Goal: Transaction & Acquisition: Book appointment/travel/reservation

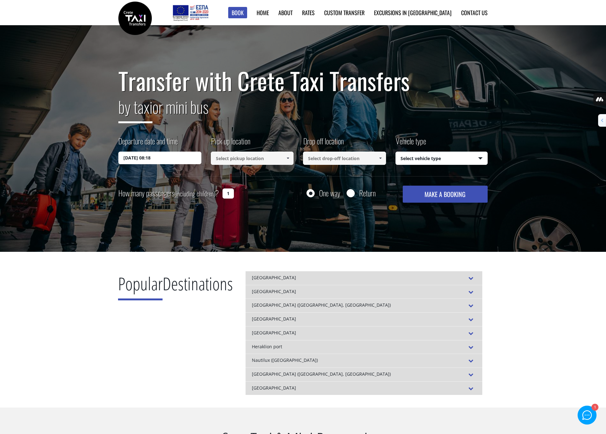
click at [146, 157] on input "03/10/2025 08:18" at bounding box center [159, 158] width 83 height 13
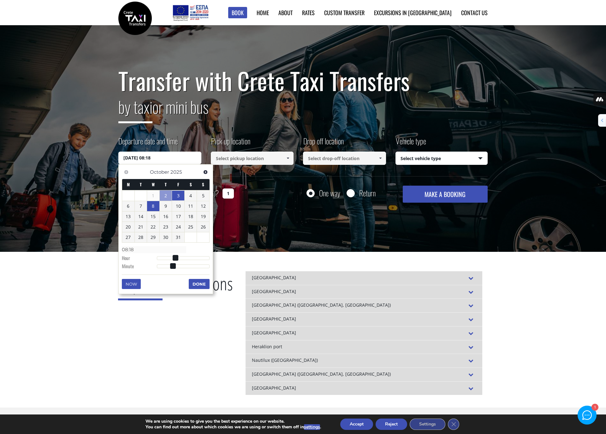
click at [157, 208] on link "8" at bounding box center [153, 206] width 12 height 10
type input "[DATE] 01:00"
type input "01:00"
type input "[DATE] 02:00"
type input "02:00"
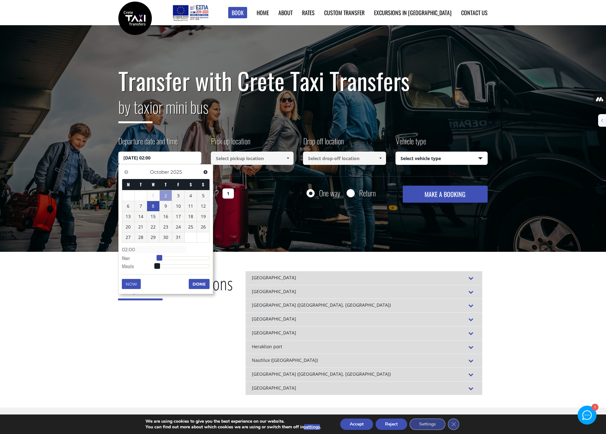
type input "[DATE] 03:00"
type input "03:00"
type input "08/10/2025 04:00"
type input "04:00"
type input "08/10/2025 05:00"
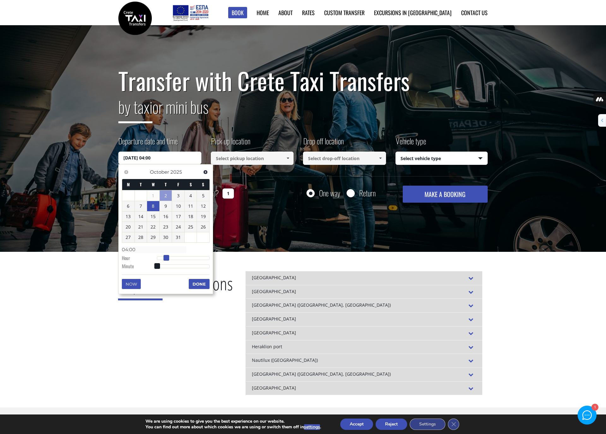
type input "05:00"
type input "08/10/2025 06:00"
type input "06:00"
type input "08/10/2025 07:00"
type input "07:00"
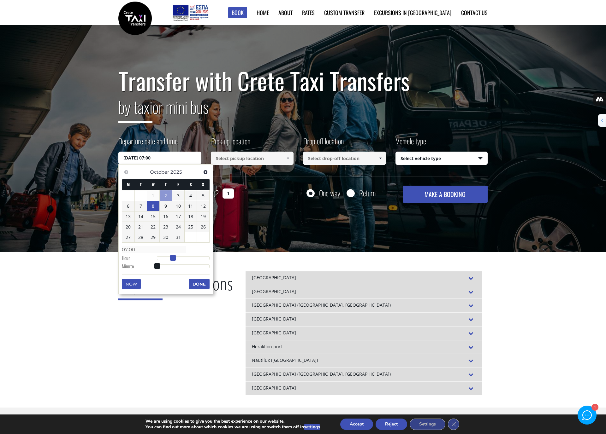
type input "08/10/2025 08:00"
type input "08:00"
type input "08/10/2025 09:00"
type input "09:00"
type input "08/10/2025 10:00"
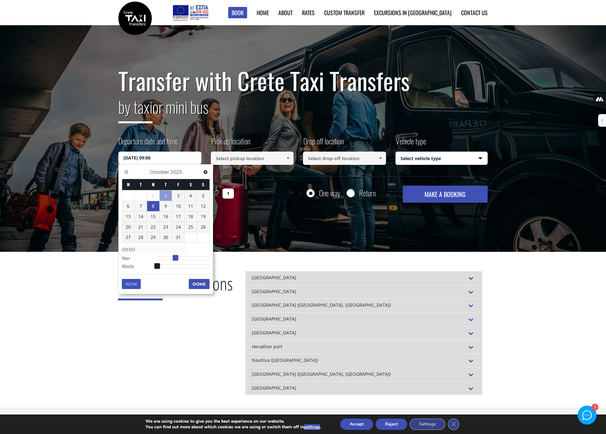
type input "10:00"
type input "08/10/2025 11:00"
type input "11:00"
type input "08/10/2025 12:00"
type input "12:00"
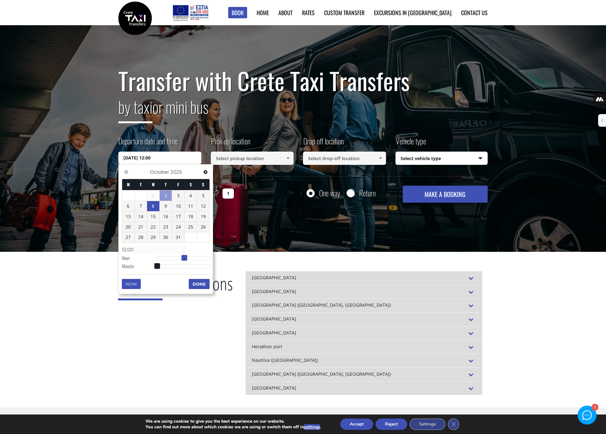
drag, startPoint x: 157, startPoint y: 257, endPoint x: 184, endPoint y: 258, distance: 27.1
click at [184, 258] on span at bounding box center [184, 258] width 6 height 6
click at [243, 159] on input at bounding box center [252, 158] width 83 height 13
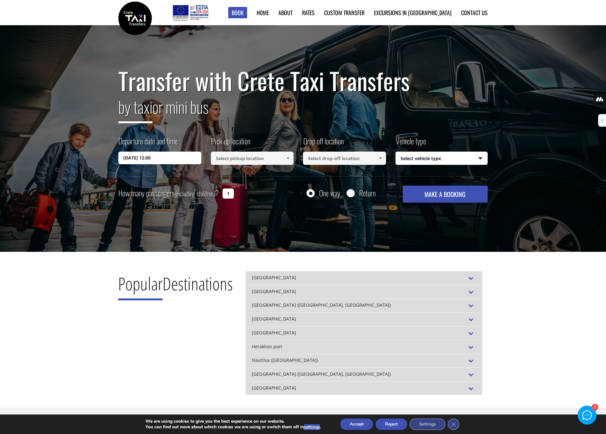
click at [251, 158] on input at bounding box center [252, 158] width 83 height 13
click at [287, 157] on span at bounding box center [287, 158] width 5 height 5
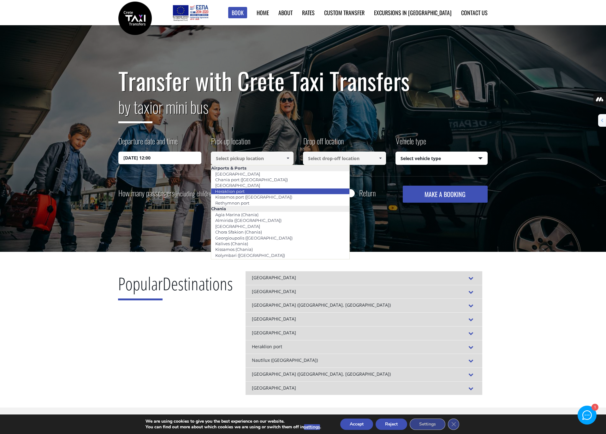
click at [250, 192] on li "Heraklion port" at bounding box center [280, 192] width 139 height 6
type input "Heraklion port"
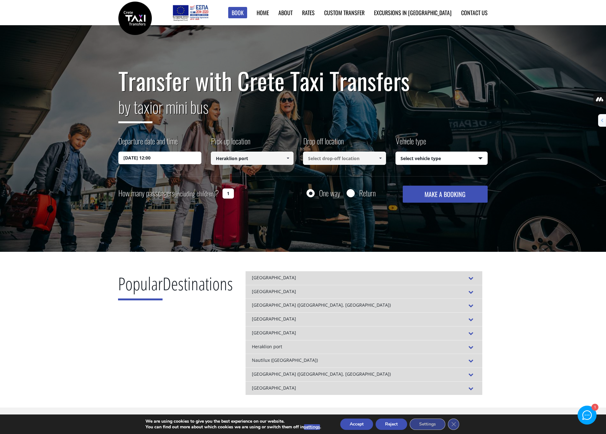
click at [336, 157] on input at bounding box center [344, 158] width 83 height 13
click at [382, 157] on span at bounding box center [380, 158] width 5 height 5
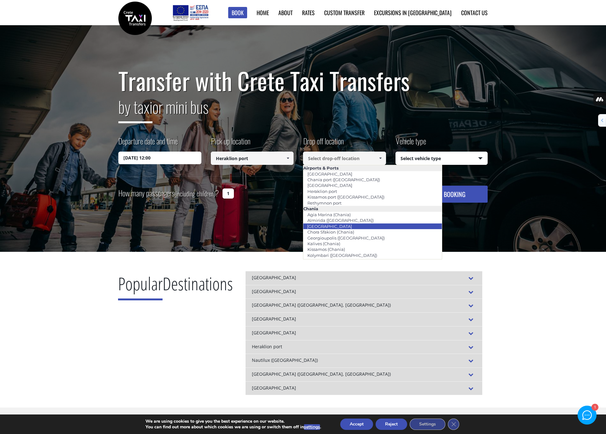
click at [326, 228] on link "[GEOGRAPHIC_DATA]" at bounding box center [329, 226] width 53 height 9
type input "[GEOGRAPHIC_DATA]"
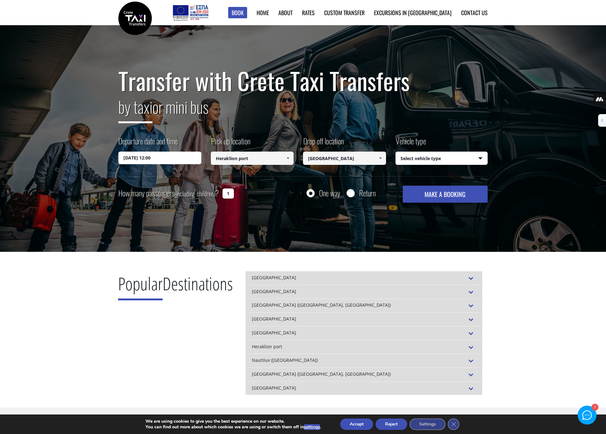
click at [444, 157] on select "Select vehicle type Taxi (4 passengers) Mercedes E Class Mini Van (7 passengers…" at bounding box center [442, 158] width 92 height 13
select select "540"
click at [396, 152] on select "Select vehicle type Taxi (4 passengers) Mercedes E Class Mini Van (7 passengers…" at bounding box center [442, 158] width 92 height 13
click at [412, 158] on select "Select vehicle type Taxi (4 passengers) Mercedes E Class Mini Van (7 passengers…" at bounding box center [442, 158] width 92 height 13
click at [352, 195] on input "Return" at bounding box center [350, 194] width 8 height 8
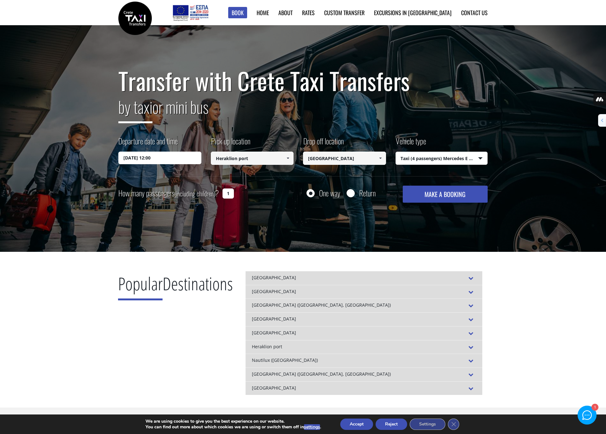
radio input "true"
type input "[GEOGRAPHIC_DATA]"
type input "Heraklion port"
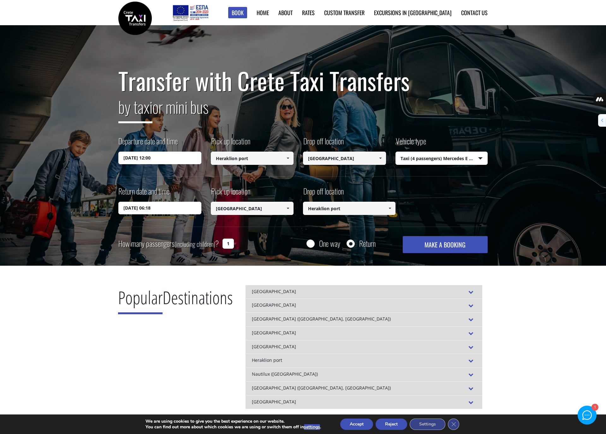
click at [174, 206] on input "04/10/2025 06:18" at bounding box center [159, 208] width 83 height 13
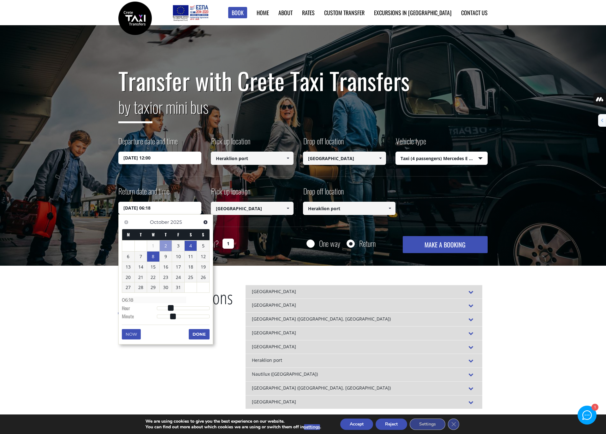
click at [153, 259] on link "8" at bounding box center [153, 257] width 12 height 10
type input "08/10/2025 07:18"
type input "07:18"
type input "08/10/2025 08:18"
type input "08:18"
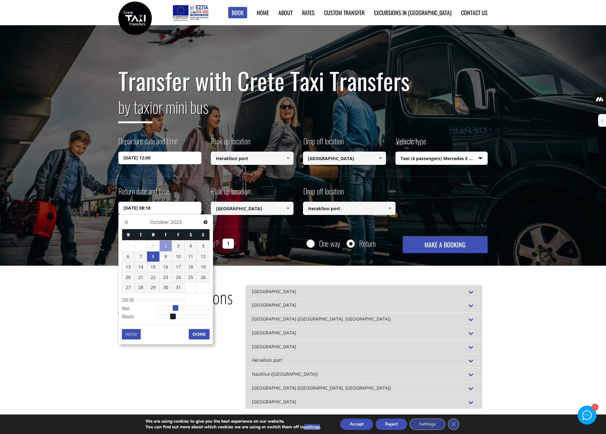
type input "08/10/2025 09:18"
type input "09:18"
type input "08/10/2025 10:18"
type input "10:18"
type input "08/10/2025 11:18"
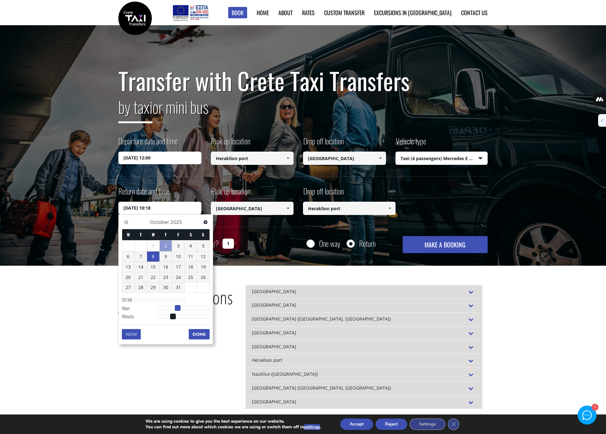
type input "11:18"
type input "08/10/2025 12:18"
type input "12:18"
type input "08/10/2025 13:18"
type input "13:18"
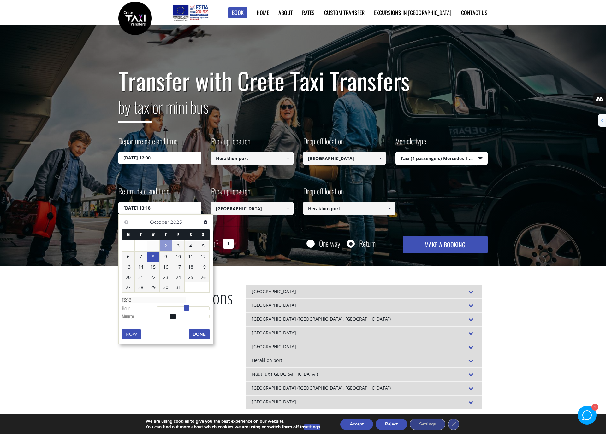
type input "08/10/2025 14:18"
type input "14:18"
type input "08/10/2025 15:18"
type input "15:18"
type input "08/10/2025 16:18"
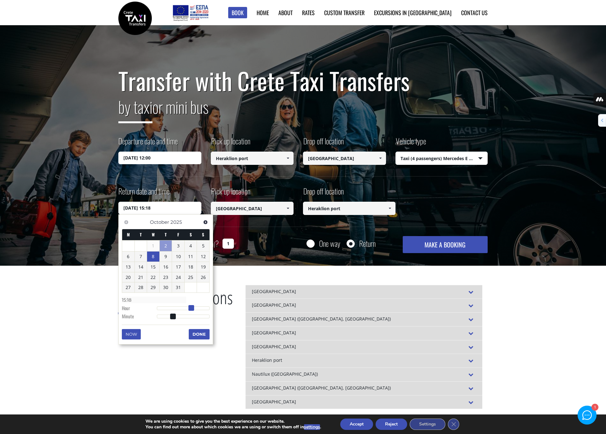
type input "16:18"
type input "08/10/2025 17:18"
type input "17:18"
type input "08/10/2025 16:18"
type input "16:18"
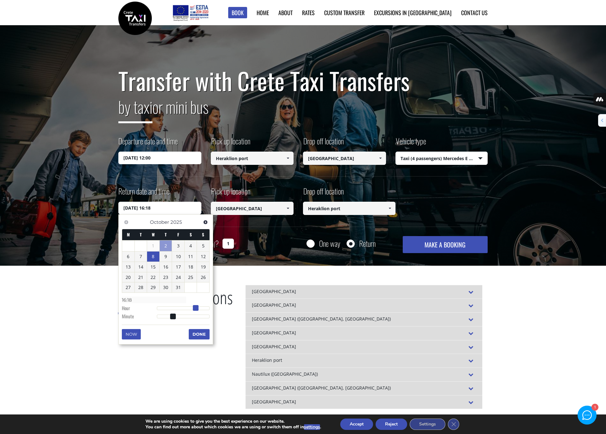
type input "08/10/2025 15:18"
type input "15:18"
type input "08/10/2025 16:18"
type input "16:18"
type input "08/10/2025 17:18"
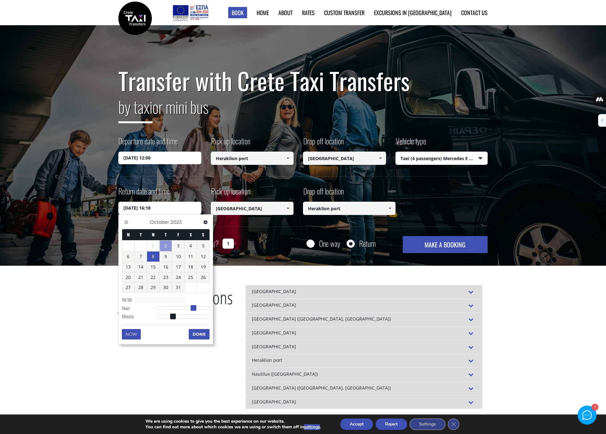
type input "17:18"
type input "08/10/2025 18:18"
type input "18:18"
type input "08/10/2025 17:18"
type input "17:18"
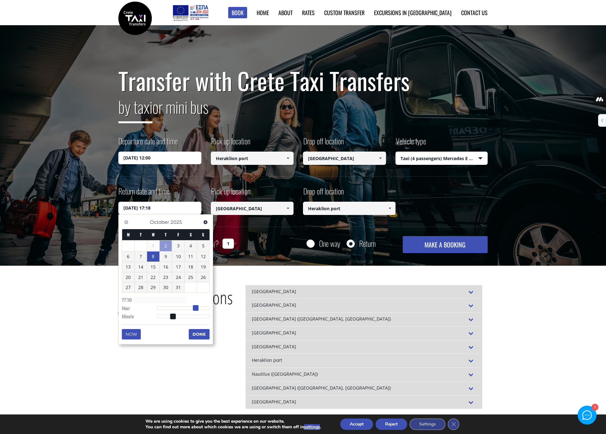
type input "08/10/2025 16:18"
type input "16:18"
type input "08/10/2025 17:18"
type input "17:18"
drag, startPoint x: 172, startPoint y: 308, endPoint x: 196, endPoint y: 309, distance: 24.3
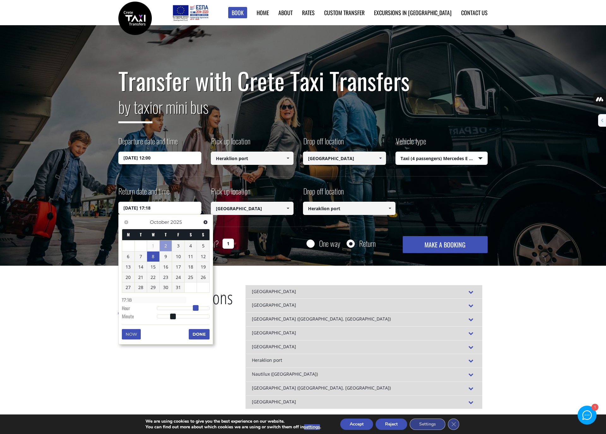
click at [196, 309] on span at bounding box center [196, 308] width 6 height 6
type input "08/10/2025 17:17"
type input "17:17"
type input "08/10/2025 17:14"
type input "17:14"
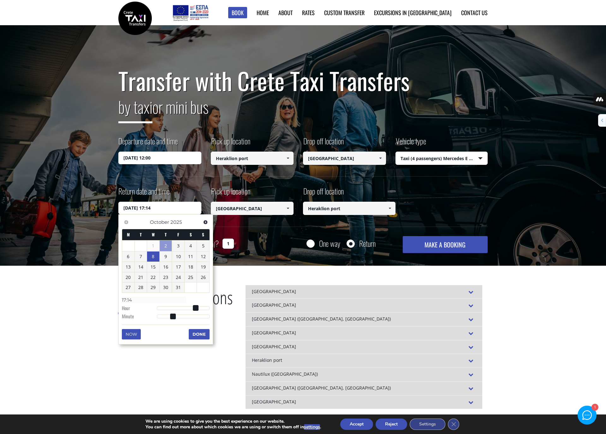
type input "08/10/2025 17:10"
type input "17:10"
type input "08/10/2025 17:07"
type input "17:07"
type input "08/10/2025 17:00"
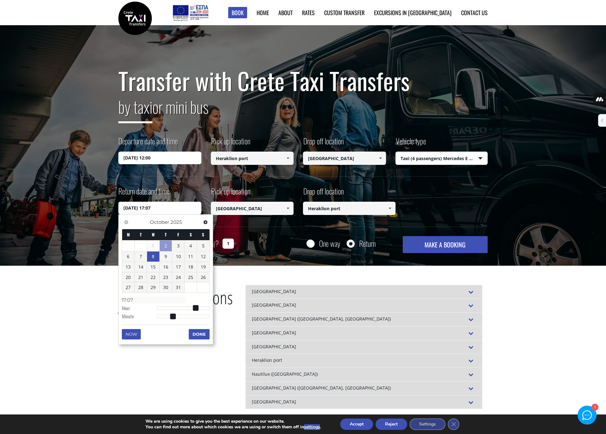
type input "17:00"
drag, startPoint x: 172, startPoint y: 317, endPoint x: 148, endPoint y: 316, distance: 24.6
click at [148, 316] on dl "Time 17:00 Hour Minute Second Millisecond Microsecond Time Zone -1200 -1100 -10…" at bounding box center [166, 308] width 88 height 27
click at [202, 334] on button "Done" at bounding box center [199, 334] width 21 height 10
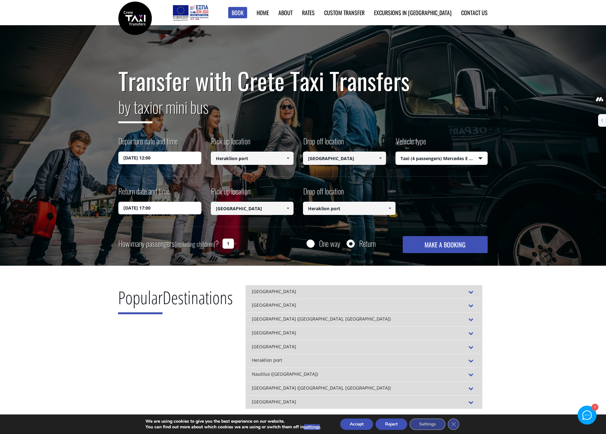
click at [365, 207] on input "Heraklion port" at bounding box center [349, 208] width 92 height 13
click at [390, 208] on span at bounding box center [389, 208] width 5 height 5
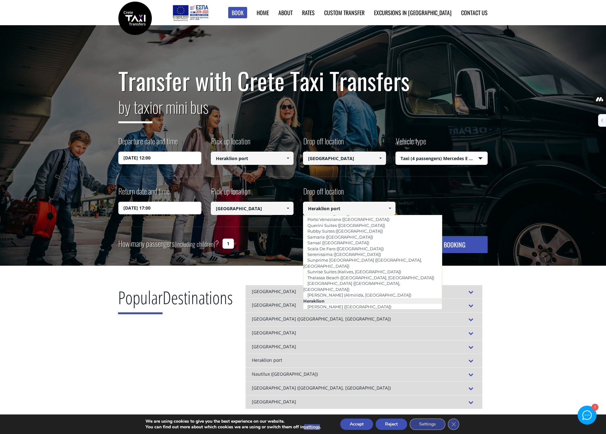
scroll to position [454, 0]
click at [419, 189] on div "Return date and time 08/10/2025 17:00 Pick up location Select pickup location S…" at bounding box center [302, 206] width 369 height 41
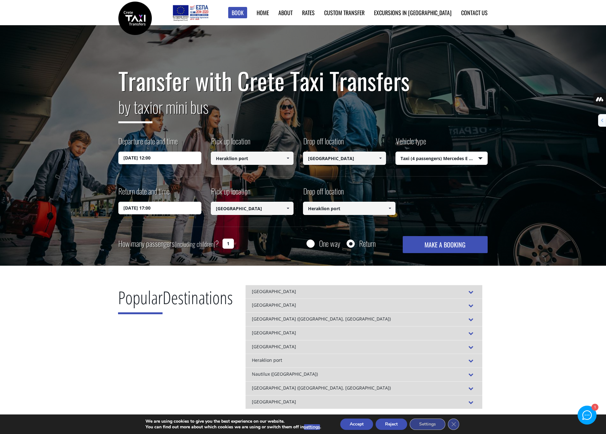
click at [434, 243] on button "MAKE A BOOKING" at bounding box center [445, 244] width 85 height 17
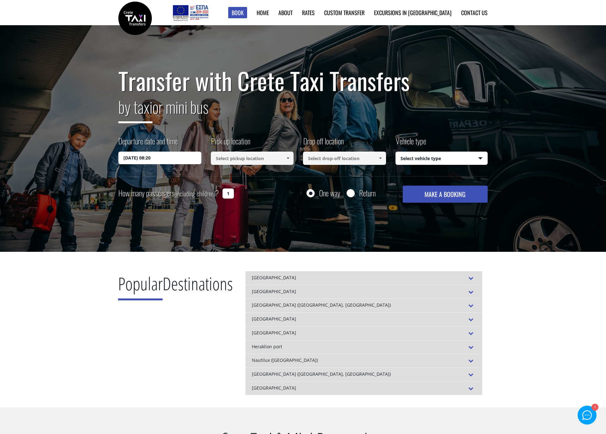
select select "540"
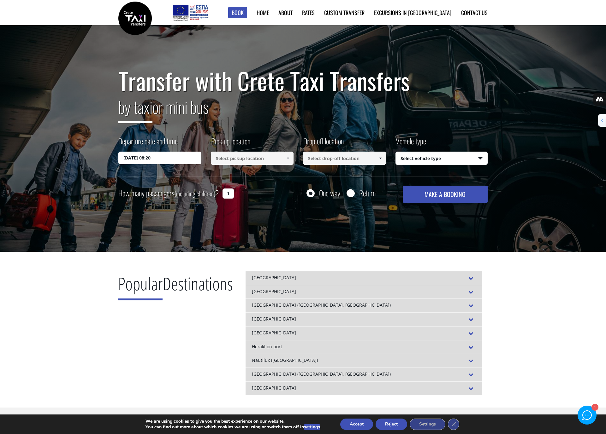
click at [145, 159] on input "03/10/2025 08:20" at bounding box center [159, 158] width 83 height 13
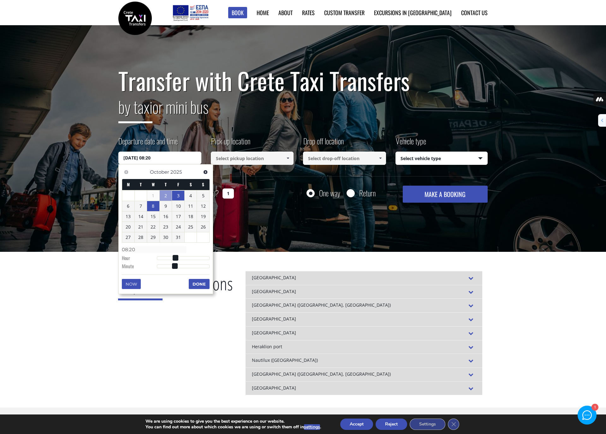
click at [153, 208] on link "8" at bounding box center [153, 206] width 12 height 10
type input "08/10/2025 00:00"
click at [249, 159] on input at bounding box center [252, 158] width 83 height 13
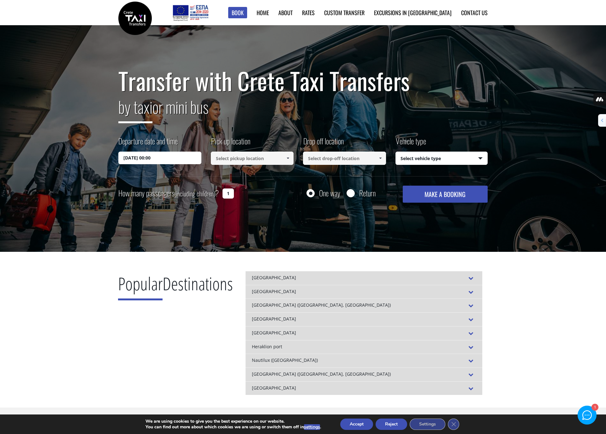
click at [287, 157] on span at bounding box center [287, 158] width 5 height 5
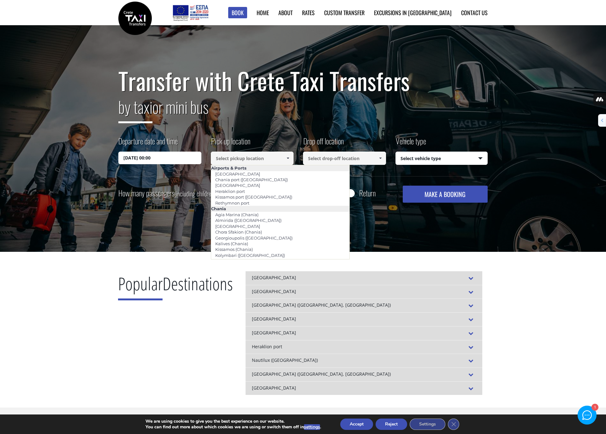
click at [444, 116] on h2 "by taxi or mini bus" at bounding box center [302, 111] width 369 height 34
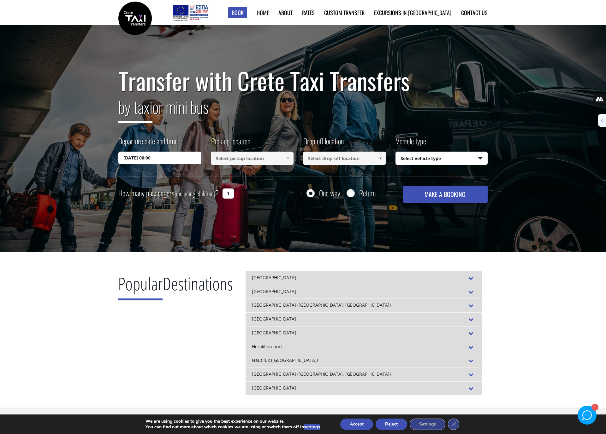
click at [275, 292] on div "[GEOGRAPHIC_DATA]" at bounding box center [363, 292] width 237 height 14
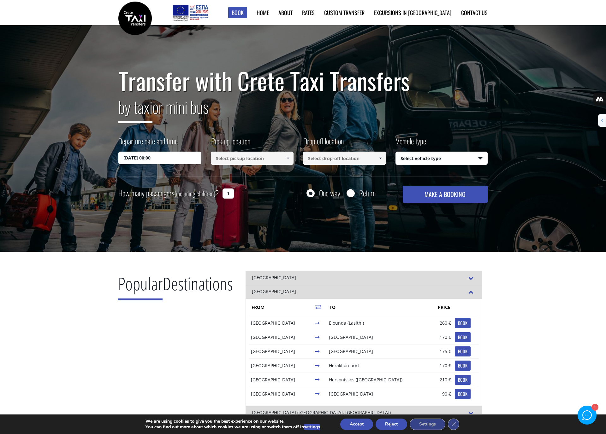
click at [275, 292] on div "[GEOGRAPHIC_DATA]" at bounding box center [363, 292] width 237 height 14
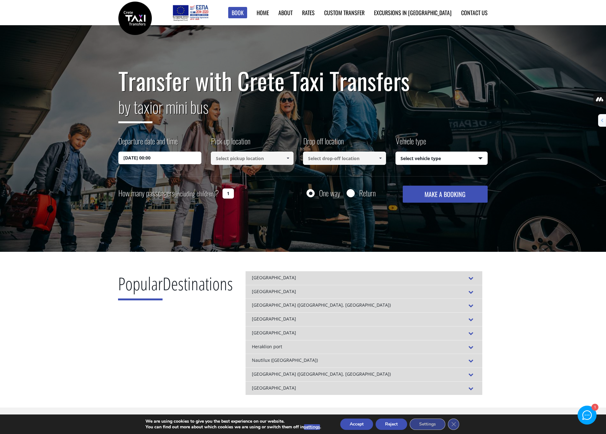
click at [268, 161] on input at bounding box center [252, 158] width 83 height 13
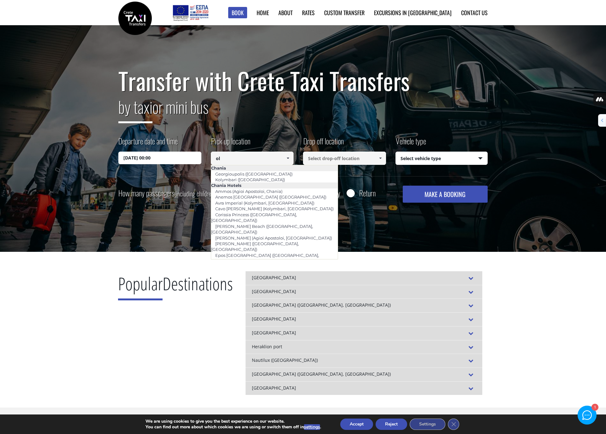
type input "o"
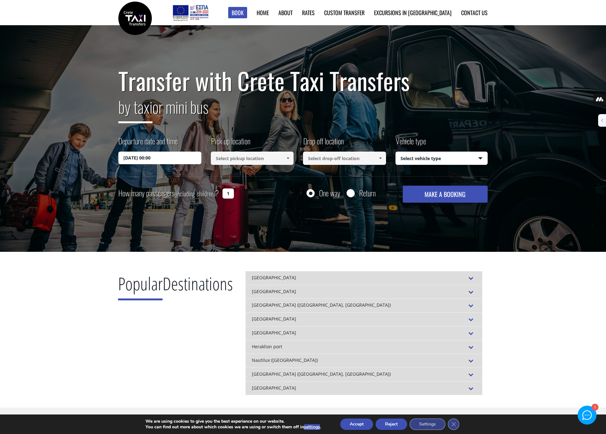
click at [237, 158] on input at bounding box center [252, 158] width 83 height 13
click at [287, 158] on span at bounding box center [287, 158] width 5 height 5
click at [275, 179] on div "Transfer with Crete Taxi Transfers by taxi or mini bus Departure date and time …" at bounding box center [302, 135] width 369 height 135
click at [267, 160] on input "lega" at bounding box center [252, 158] width 83 height 13
click at [240, 172] on link "Legacy [MEDICAL_DATA] Suites (Heraklion)" at bounding box center [245, 177] width 69 height 15
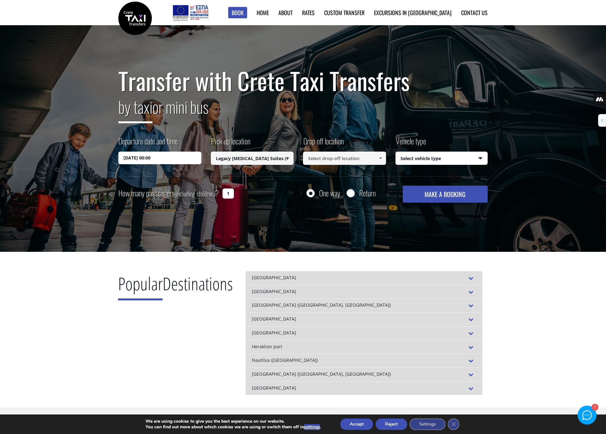
type input "Legacy [MEDICAL_DATA] Suites (Heraklion)"
click at [333, 158] on input at bounding box center [344, 158] width 83 height 13
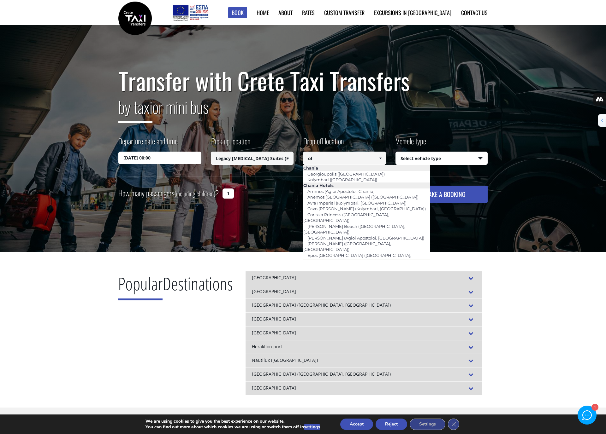
type input "o"
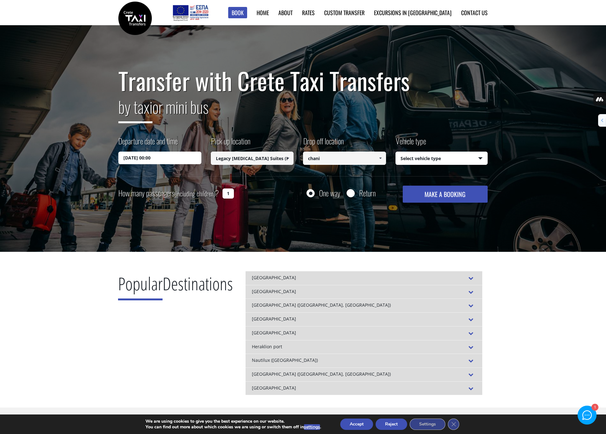
click at [380, 159] on span at bounding box center [380, 158] width 5 height 5
click at [380, 158] on span at bounding box center [380, 158] width 5 height 5
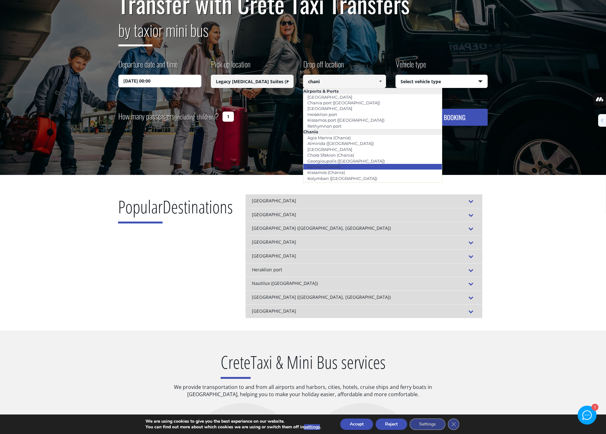
scroll to position [69, 0]
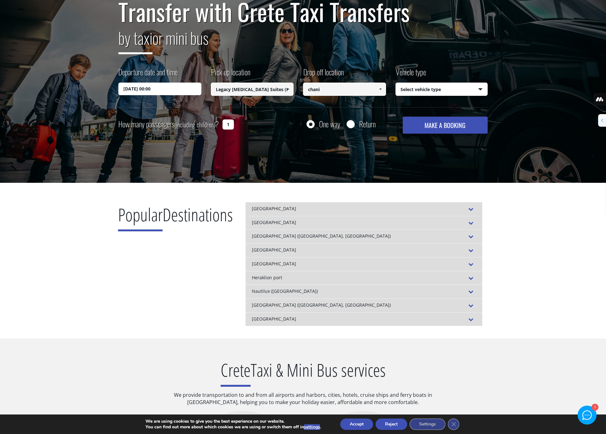
click at [374, 88] on input "chani" at bounding box center [344, 89] width 83 height 13
click at [379, 88] on span at bounding box center [380, 89] width 5 height 5
click at [345, 87] on input "chani" at bounding box center [344, 89] width 83 height 13
click at [474, 222] on span at bounding box center [471, 223] width 10 height 7
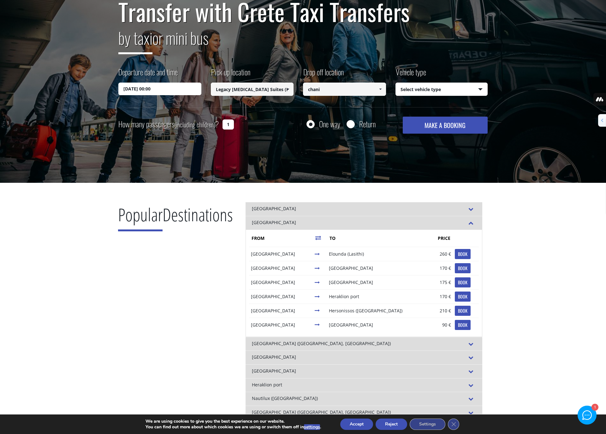
click at [380, 88] on span at bounding box center [380, 89] width 5 height 5
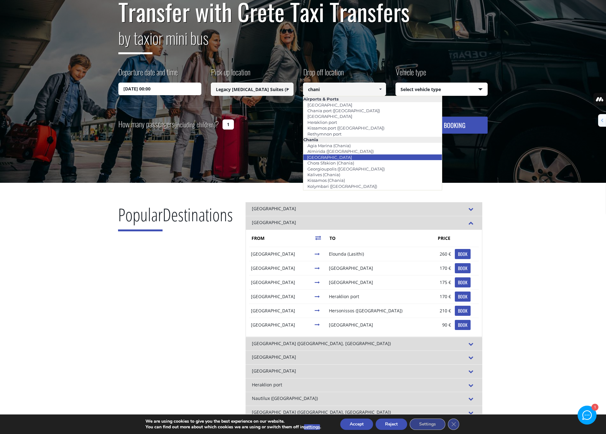
click at [331, 157] on link "[GEOGRAPHIC_DATA]" at bounding box center [329, 157] width 53 height 9
type input "[GEOGRAPHIC_DATA]"
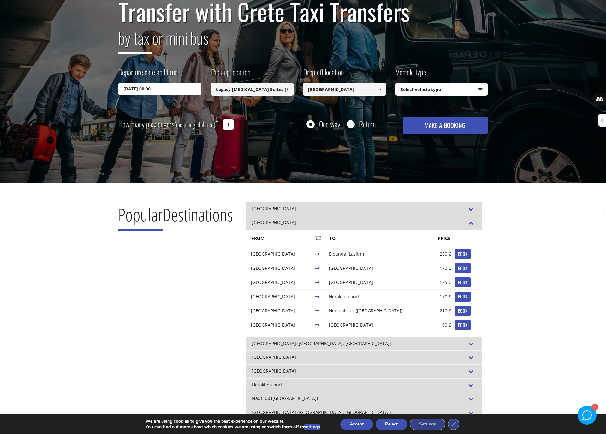
type input "[GEOGRAPHIC_DATA]"
click at [417, 89] on select "Select vehicle type Taxi (4 passengers) Mercedes E Class Mini Van (7 passengers…" at bounding box center [442, 89] width 92 height 13
click at [396, 83] on select "Select vehicle type Taxi (4 passengers) Mercedes E Class Mini Van (7 passengers…" at bounding box center [442, 89] width 92 height 13
click at [347, 127] on input "Return" at bounding box center [350, 125] width 8 height 8
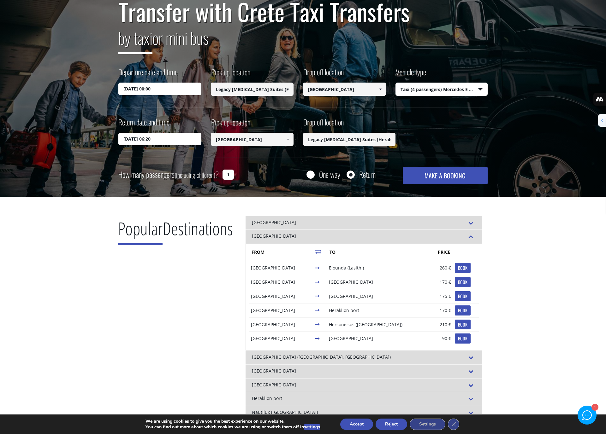
click at [226, 174] on input "1" at bounding box center [227, 175] width 11 height 10
type input "2"
click at [438, 176] on button "MAKE A BOOKING" at bounding box center [445, 175] width 85 height 17
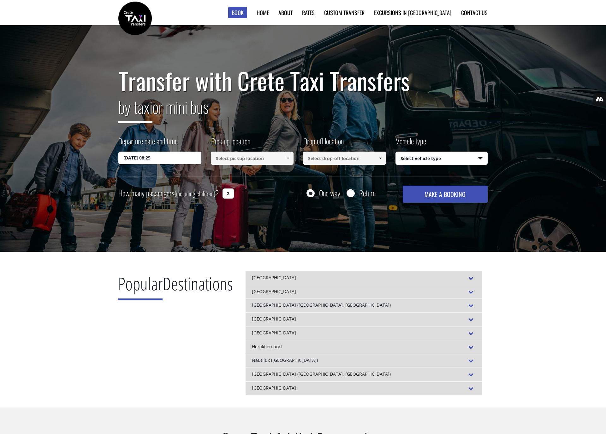
select select "540"
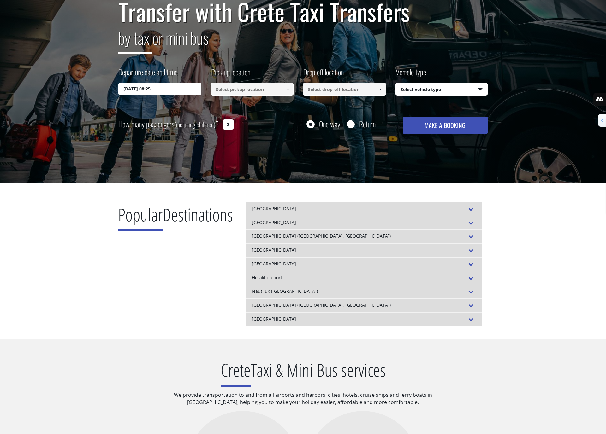
click at [261, 90] on input at bounding box center [252, 89] width 83 height 13
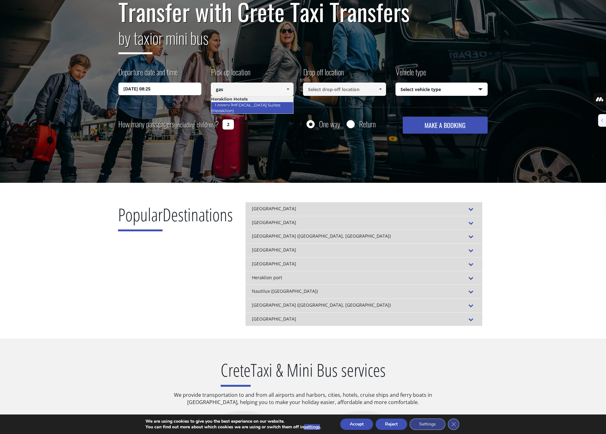
click at [263, 105] on link "Legacy [MEDICAL_DATA] Suites (Heraklion)" at bounding box center [245, 108] width 69 height 15
type input "Legacy [MEDICAL_DATA] Suites (Heraklion)"
click at [181, 89] on input "03/10/2025 08:25" at bounding box center [159, 89] width 83 height 13
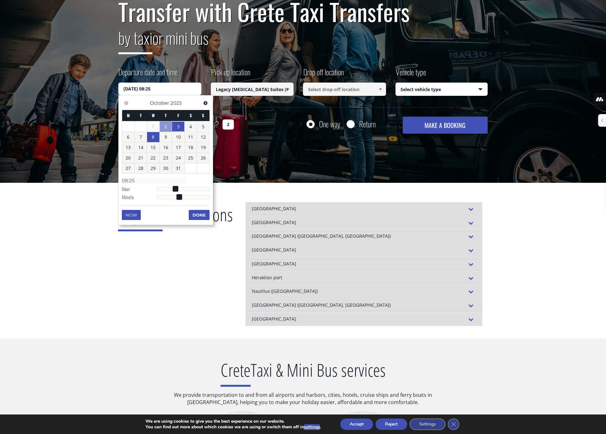
click at [154, 140] on link "8" at bounding box center [153, 137] width 12 height 10
type input "08/10/2025 01:00"
type input "01:00"
type input "08/10/2025 02:00"
type input "02:00"
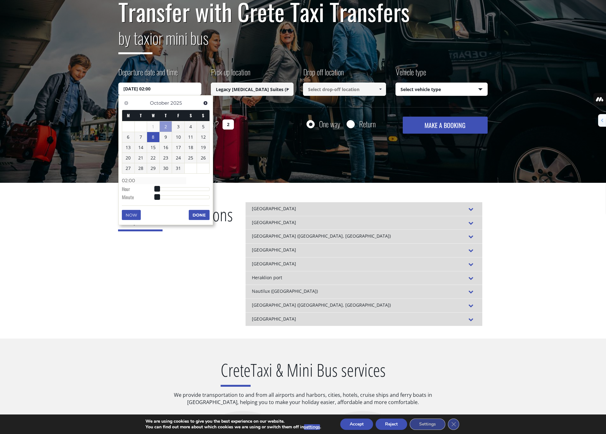
type input "08/10/2025 03:00"
type input "03:00"
type input "08/10/2025 05:00"
type input "05:00"
type input "08/10/2025 06:00"
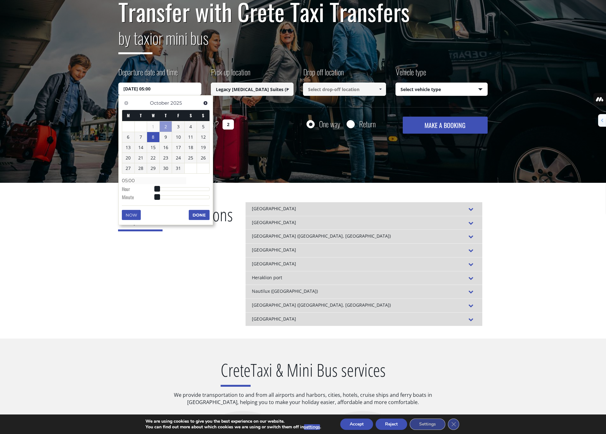
type input "06:00"
type input "08/10/2025 07:00"
type input "07:00"
type input "08/10/2025 08:00"
type input "08:00"
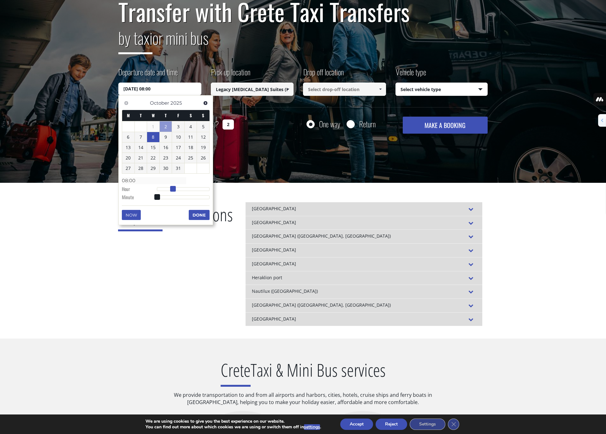
type input "08/10/2025 09:00"
type input "09:00"
type input "08/10/2025 10:00"
type input "10:00"
type input "08/10/2025 11:00"
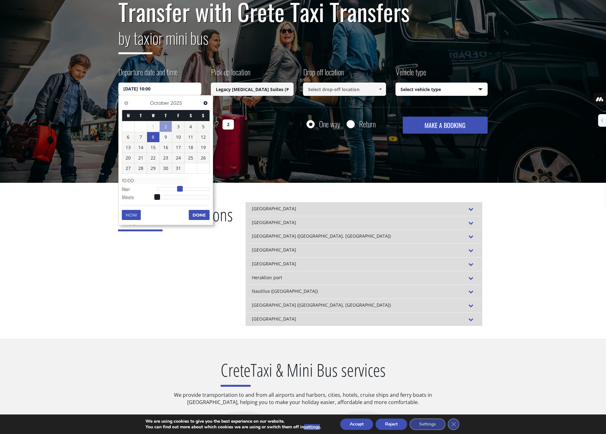
type input "11:00"
type input "08/10/2025 12:00"
type input "12:00"
type input "08/10/2025 13:00"
type input "13:00"
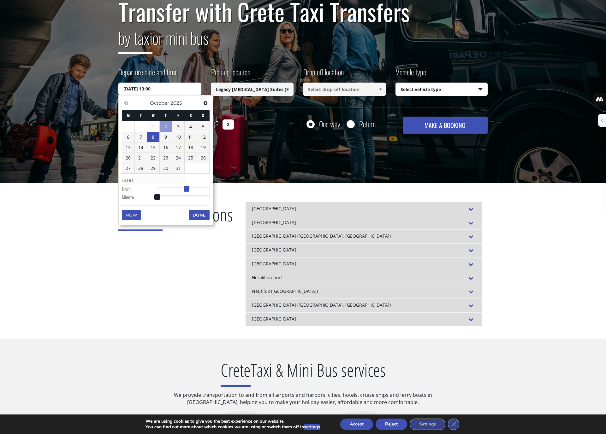
type input "08/10/2025 12:00"
type input "12:00"
drag, startPoint x: 157, startPoint y: 187, endPoint x: 185, endPoint y: 189, distance: 27.5
click at [185, 189] on span at bounding box center [184, 189] width 6 height 6
click at [351, 91] on input at bounding box center [344, 89] width 83 height 13
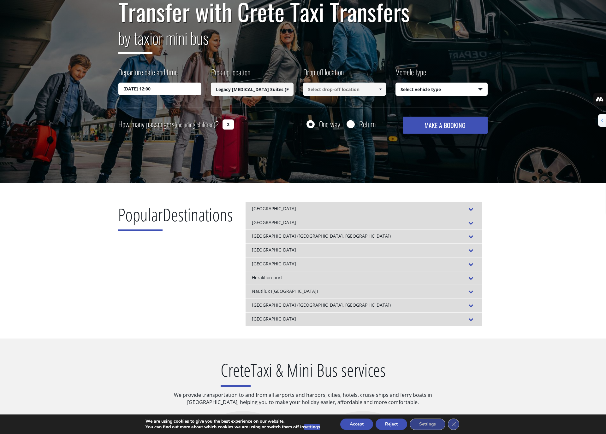
click at [377, 87] on link at bounding box center [380, 89] width 10 height 13
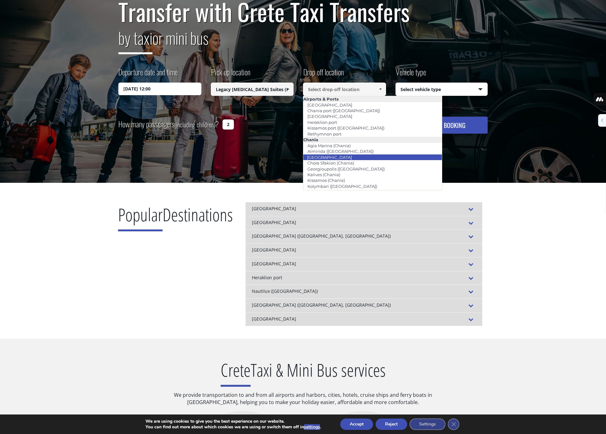
click at [327, 156] on link "[GEOGRAPHIC_DATA]" at bounding box center [329, 157] width 53 height 9
type input "[GEOGRAPHIC_DATA]"
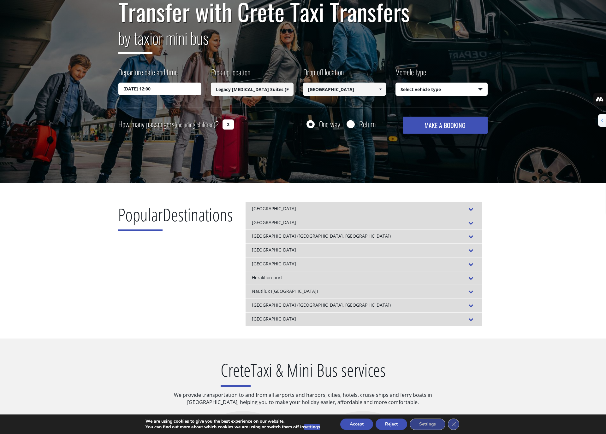
type input "[GEOGRAPHIC_DATA]"
click at [453, 90] on select "Select vehicle type Taxi (4 passengers) Mercedes E Class Mini Van (7 passengers…" at bounding box center [442, 89] width 92 height 13
click at [396, 83] on select "Select vehicle type Taxi (4 passengers) Mercedes E Class Mini Van (7 passengers…" at bounding box center [442, 89] width 92 height 13
click at [352, 124] on input "Return" at bounding box center [350, 125] width 8 height 8
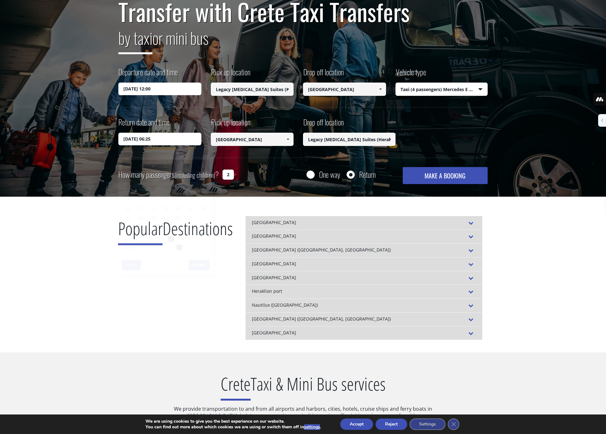
click at [162, 140] on input "04/10/2025 06:25" at bounding box center [159, 139] width 83 height 13
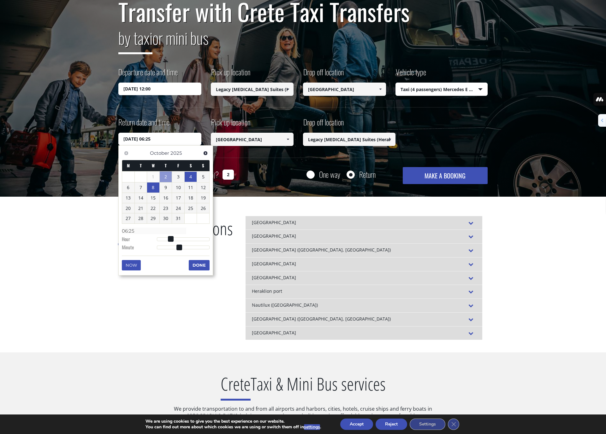
click at [151, 187] on link "8" at bounding box center [153, 188] width 12 height 10
type input "08/10/2025 07:25"
type input "07:25"
type input "08/10/2025 08:25"
type input "08:25"
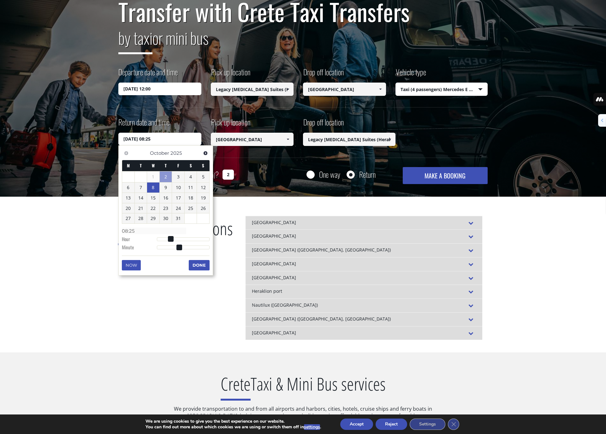
type input "08/10/2025 09:25"
type input "09:25"
type input "08/10/2025 10:25"
type input "10:25"
type input "08/10/2025 12:25"
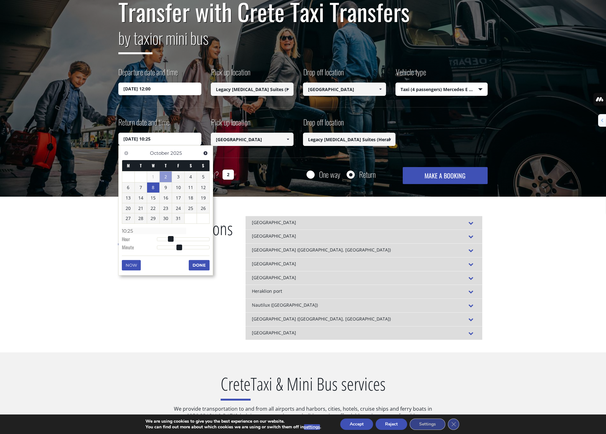
type input "12:25"
type input "08/10/2025 13:25"
type input "13:25"
type input "08/10/2025 14:25"
type input "14:25"
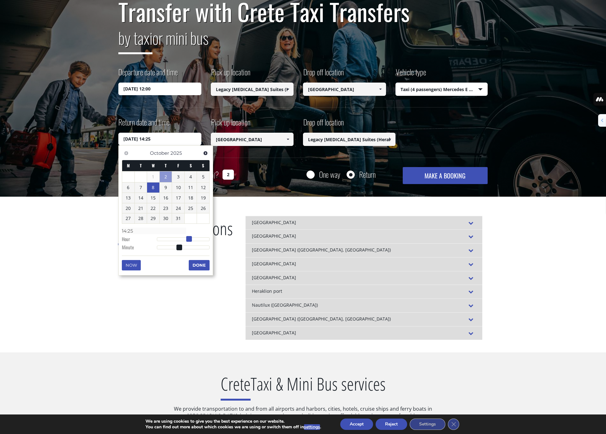
type input "08/10/2025 15:25"
type input "15:25"
type input "08/10/2025 16:25"
type input "16:25"
type input "08/10/2025 17:25"
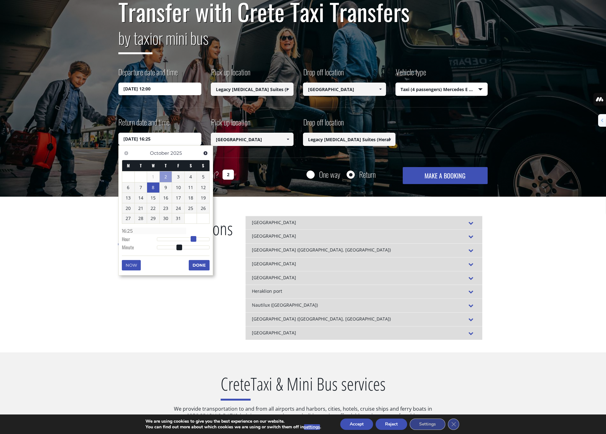
type input "17:25"
drag, startPoint x: 172, startPoint y: 239, endPoint x: 196, endPoint y: 239, distance: 24.0
click at [196, 239] on span at bounding box center [196, 239] width 6 height 6
type input "08/10/2025 17:16"
type input "17:16"
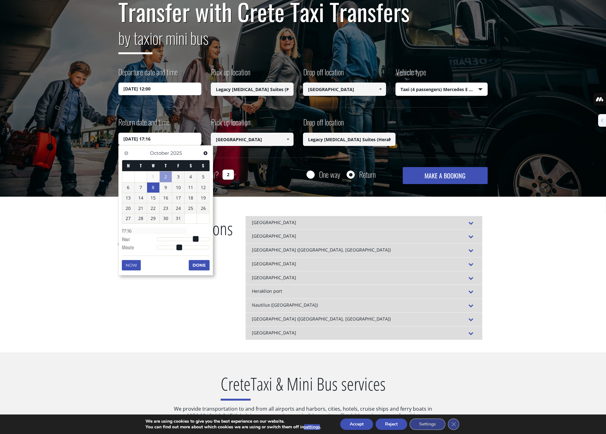
type input "08/10/2025 17:09"
type input "17:09"
type input "08/10/2025 17:00"
type input "17:00"
drag, startPoint x: 181, startPoint y: 247, endPoint x: 134, endPoint y: 247, distance: 47.0
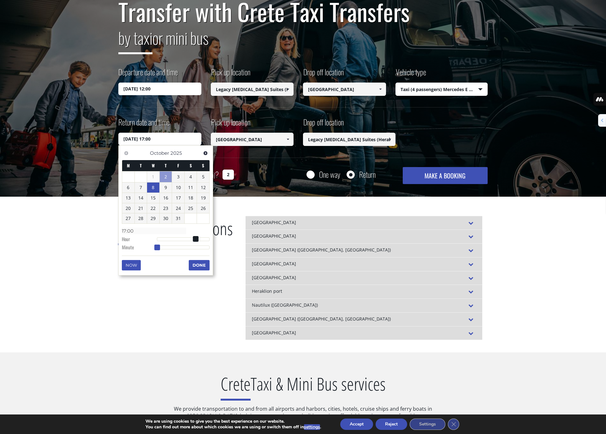
click at [134, 247] on dl "Time 17:00 Hour Minute Second Millisecond Microsecond Time Zone -1200 -1100 -10…" at bounding box center [166, 239] width 88 height 27
click at [201, 264] on button "Done" at bounding box center [199, 265] width 21 height 10
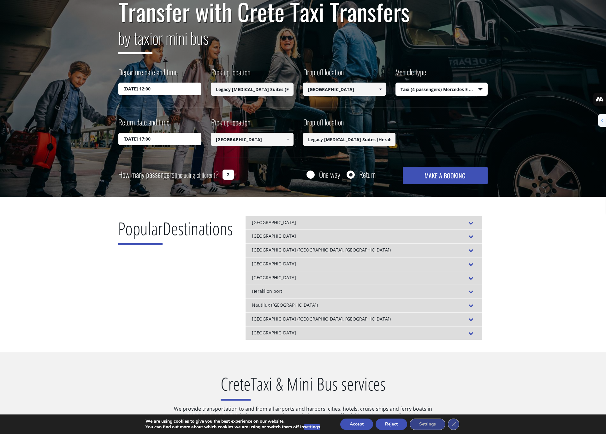
click at [453, 178] on button "MAKE A BOOKING" at bounding box center [445, 175] width 85 height 17
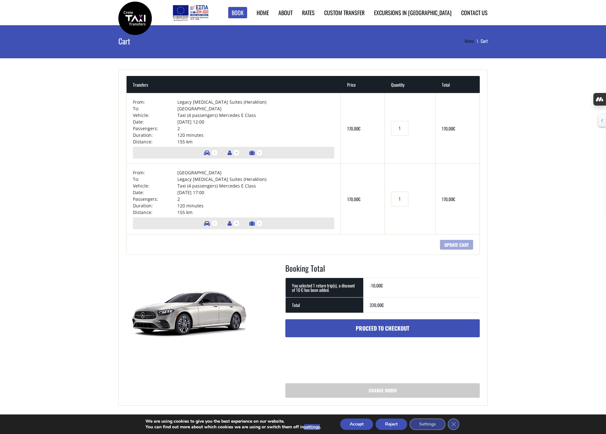
click at [470, 42] on link "Home" at bounding box center [472, 41] width 16 height 7
